Goal: Navigation & Orientation: Find specific page/section

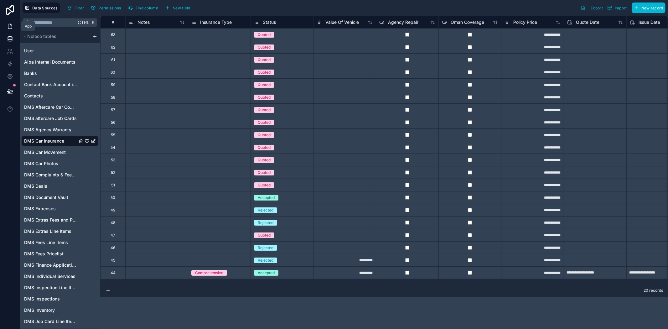
click at [10, 27] on icon at bounding box center [10, 26] width 6 height 6
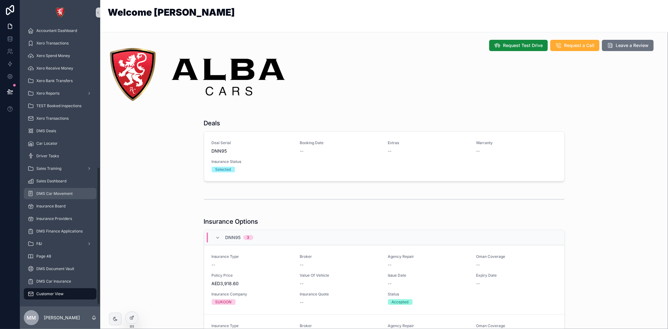
scroll to position [294, 0]
click at [51, 276] on div "DMS Car Insurance" at bounding box center [60, 280] width 65 height 10
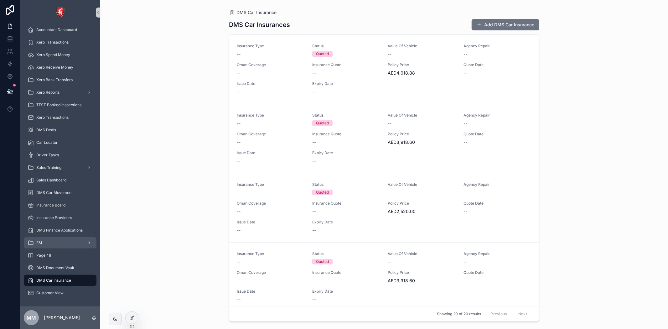
click at [35, 238] on div "F&I" at bounding box center [60, 243] width 65 height 10
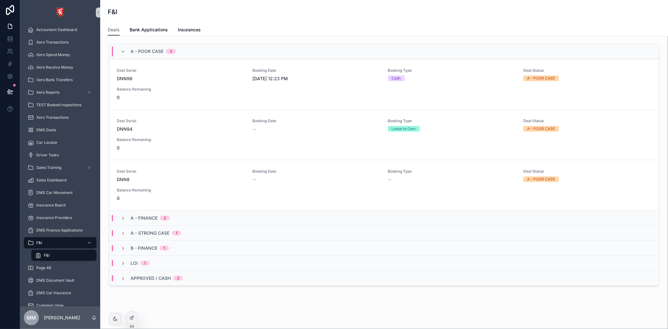
click at [39, 252] on icon "scrollable content" at bounding box center [38, 255] width 6 height 6
click at [98, 13] on icon "scrollable content" at bounding box center [98, 12] width 4 height 5
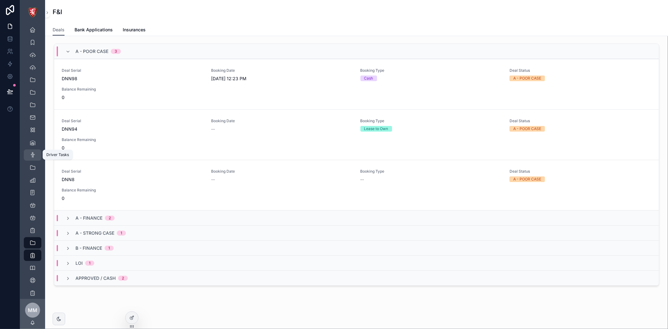
click at [31, 154] on icon "scrollable content" at bounding box center [32, 155] width 6 height 6
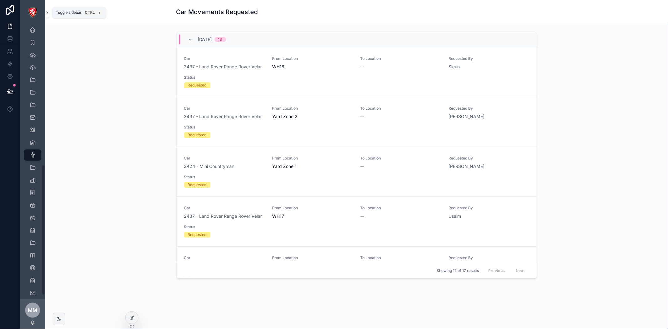
click at [48, 11] on icon "scrollable content" at bounding box center [47, 12] width 4 height 5
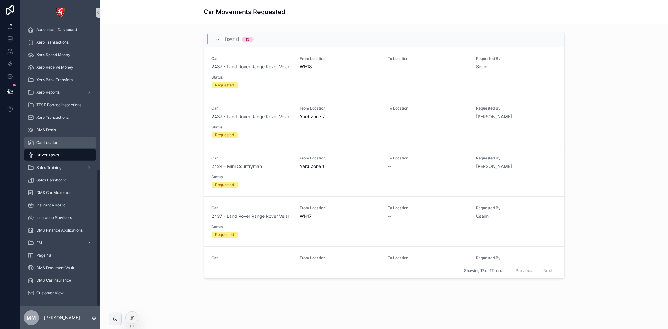
click at [70, 139] on div "Car Locator" at bounding box center [60, 143] width 65 height 10
